Goal: Task Accomplishment & Management: Use online tool/utility

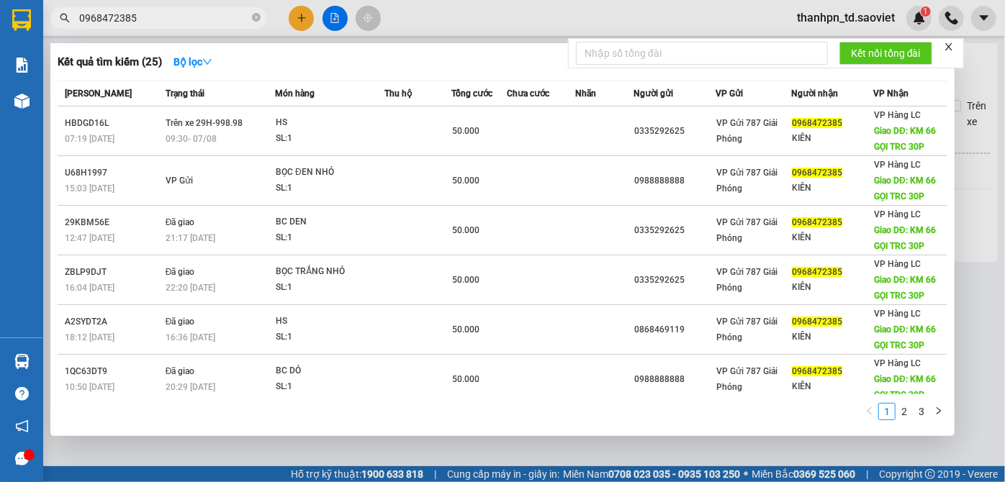
type input "0968472385"
click at [255, 16] on icon "close-circle" at bounding box center [256, 17] width 9 height 9
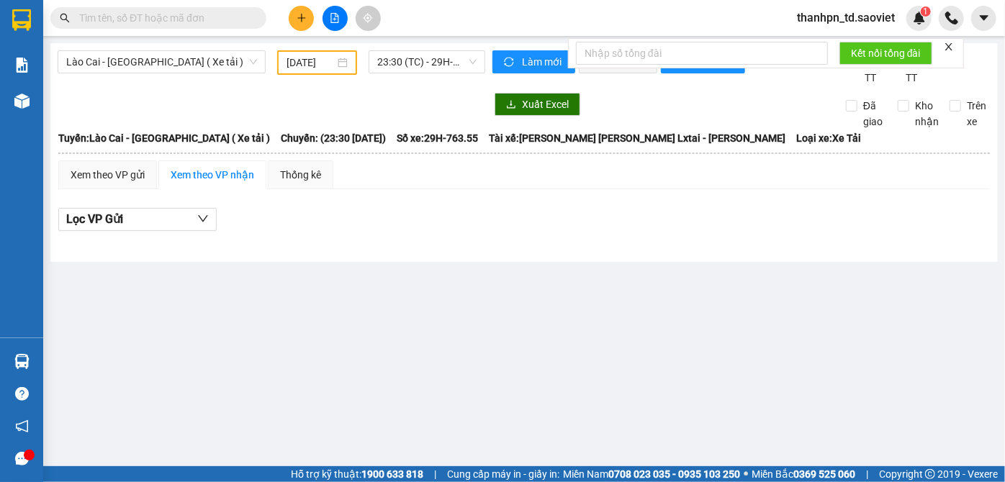
paste input "0982056650"
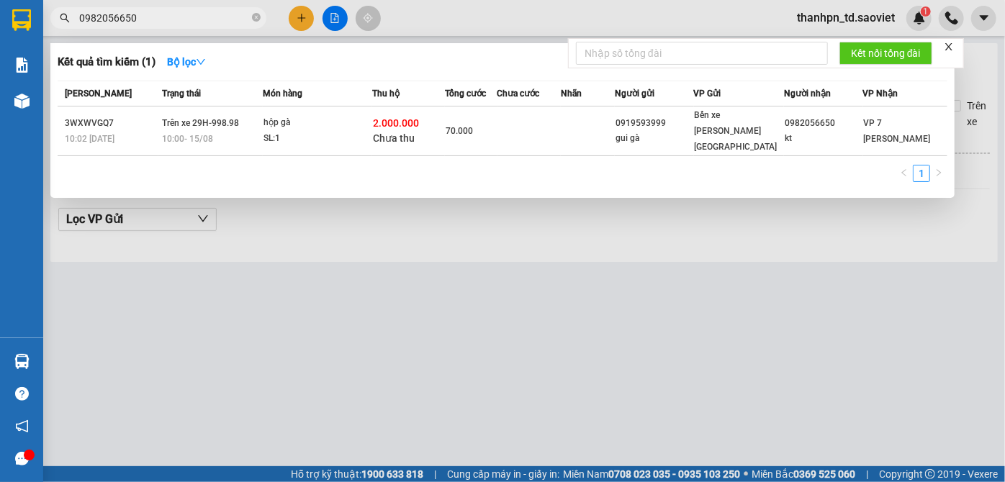
type input "0982056650"
click at [259, 17] on icon "close-circle" at bounding box center [256, 17] width 9 height 9
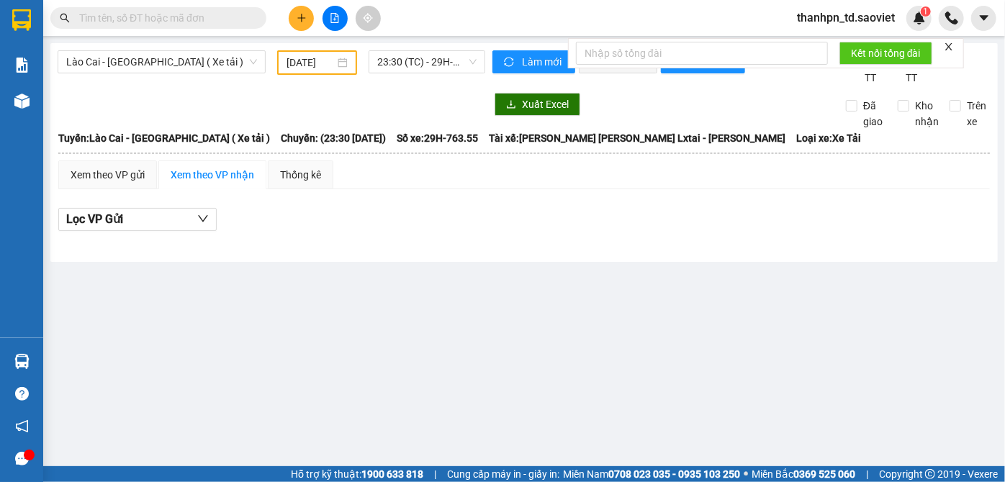
paste input "0352158350"
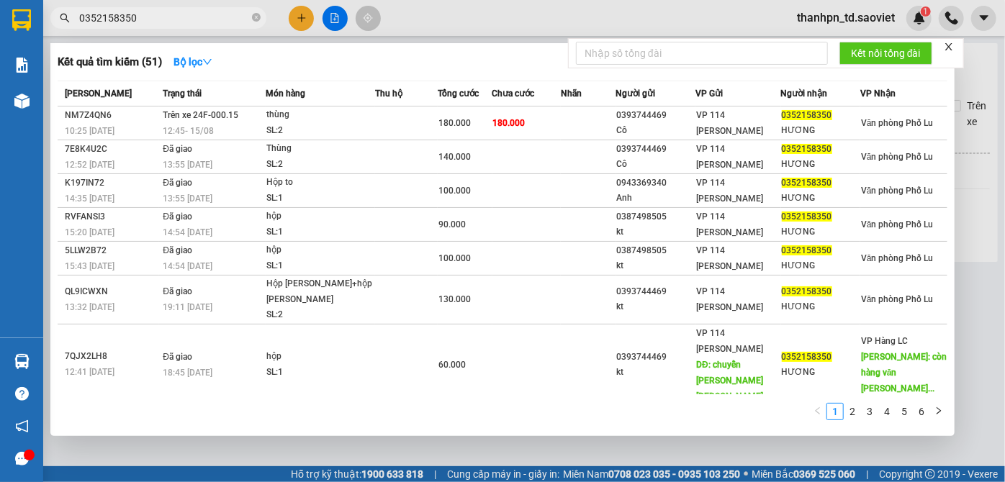
type input "0352158350"
click at [257, 17] on icon "close-circle" at bounding box center [256, 17] width 9 height 9
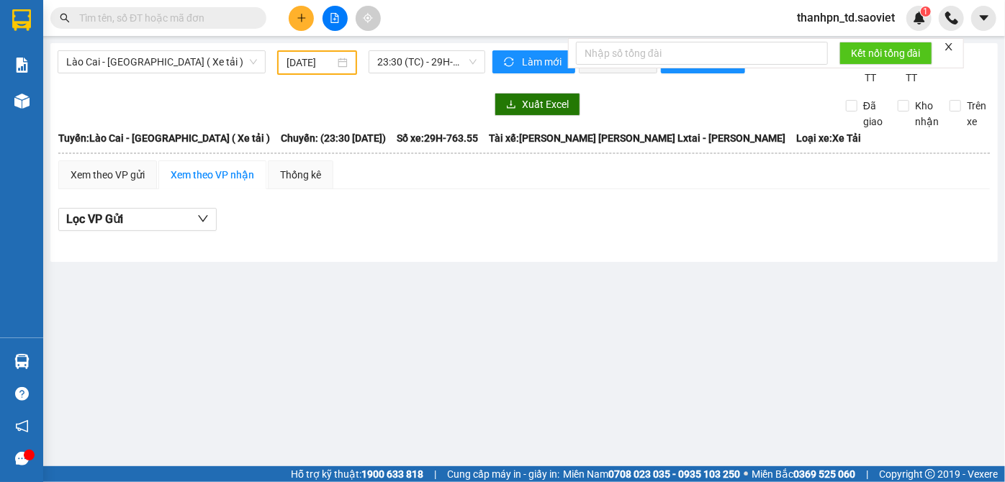
paste input "0339215378"
type input "0339215378"
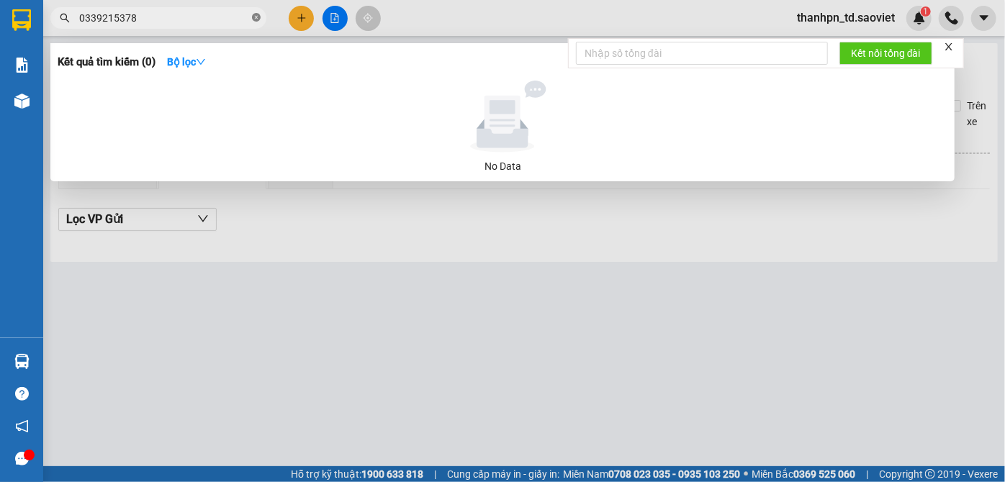
click at [257, 17] on icon "close-circle" at bounding box center [256, 17] width 9 height 9
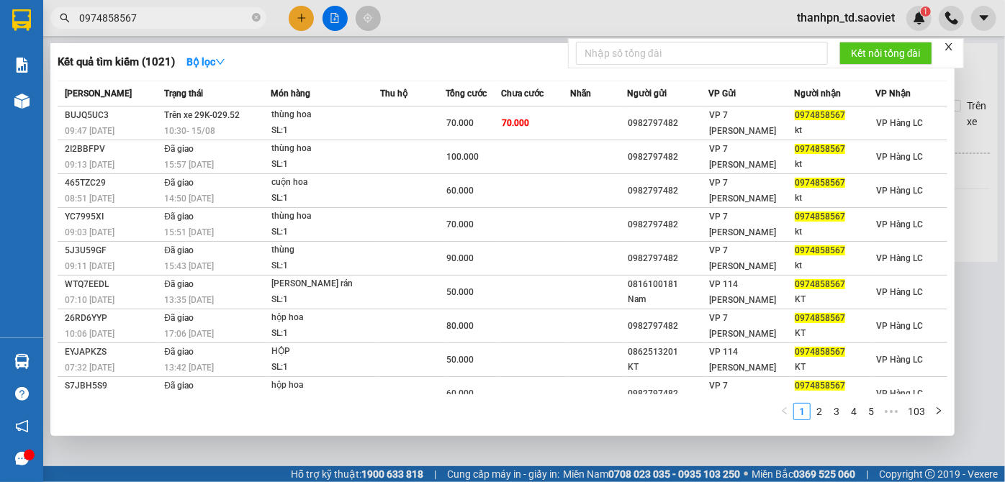
type input "0974858567"
